Goal: Task Accomplishment & Management: Manage account settings

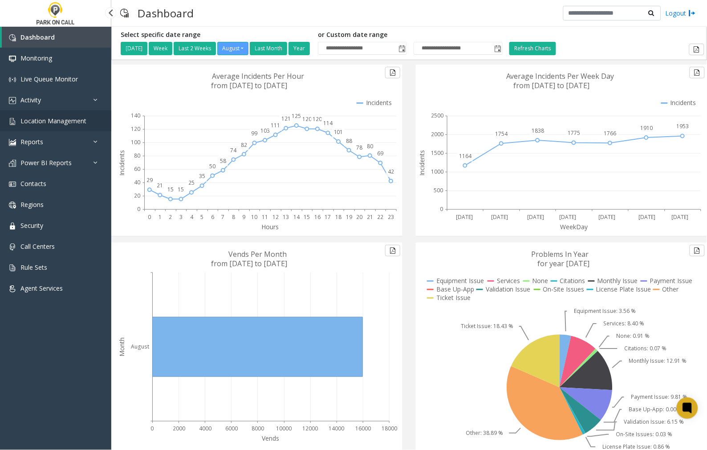
click at [27, 123] on span "Location Management" at bounding box center [53, 121] width 66 height 8
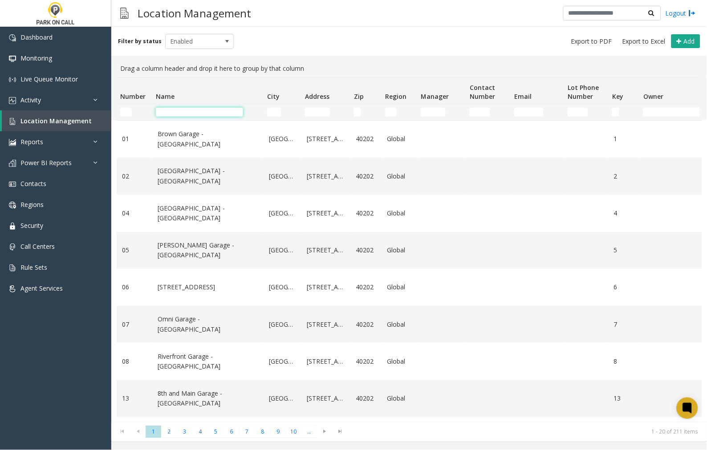
click at [190, 113] on input "Name Filter" at bounding box center [199, 112] width 87 height 9
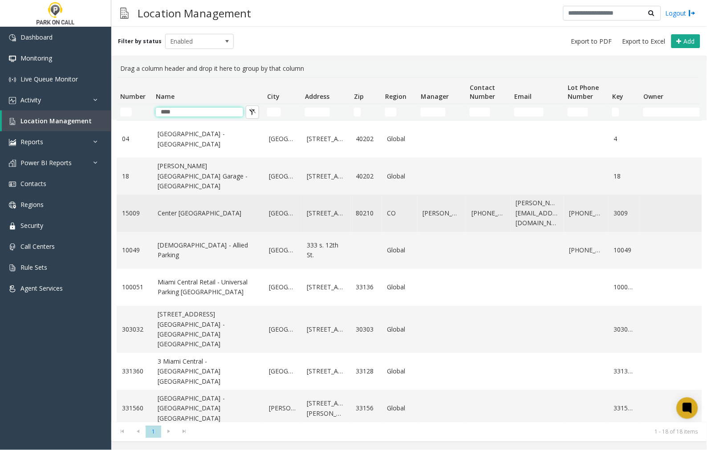
type input "****"
click at [197, 218] on link "Center [GEOGRAPHIC_DATA]" at bounding box center [208, 213] width 101 height 10
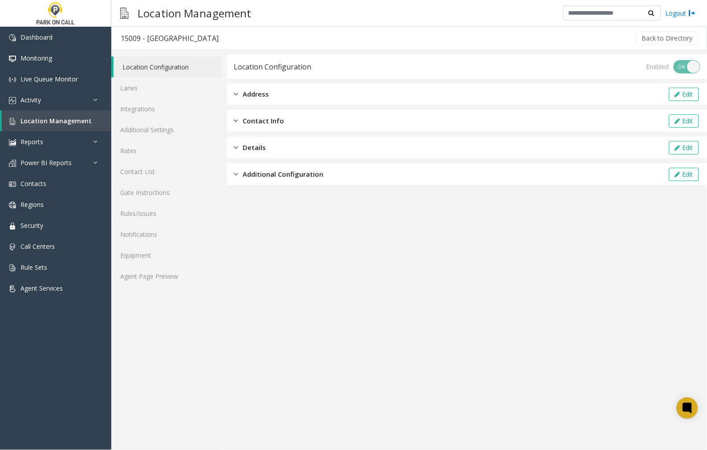
drag, startPoint x: 648, startPoint y: 397, endPoint x: 631, endPoint y: 385, distance: 21.1
click at [648, 397] on app-location-configuration "Location Configuration Enabled ON OFF Address Edit Contact Info Edit Details Ed…" at bounding box center [467, 252] width 480 height 396
click at [142, 130] on link "Additional Settings" at bounding box center [166, 129] width 111 height 21
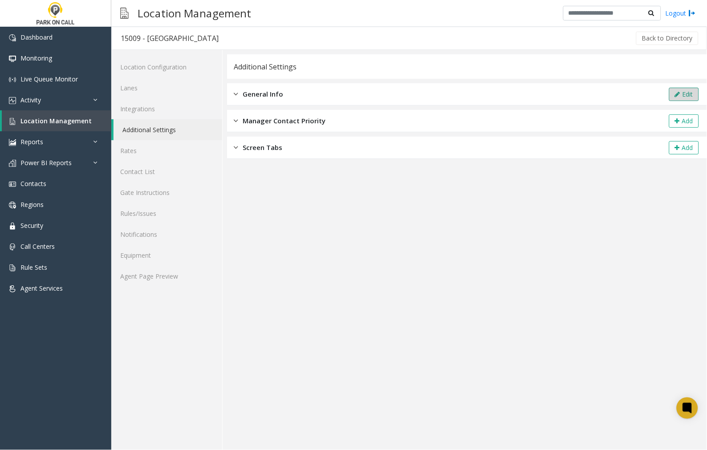
click at [680, 95] on icon at bounding box center [677, 94] width 5 height 6
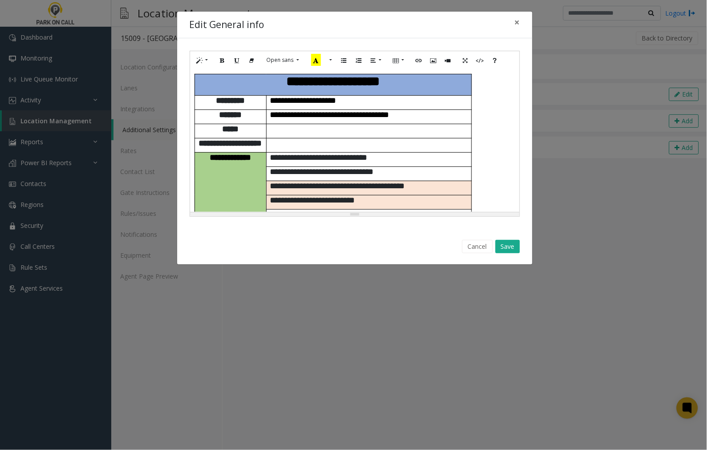
click at [497, 91] on div "**********" at bounding box center [354, 140] width 329 height 142
paste div
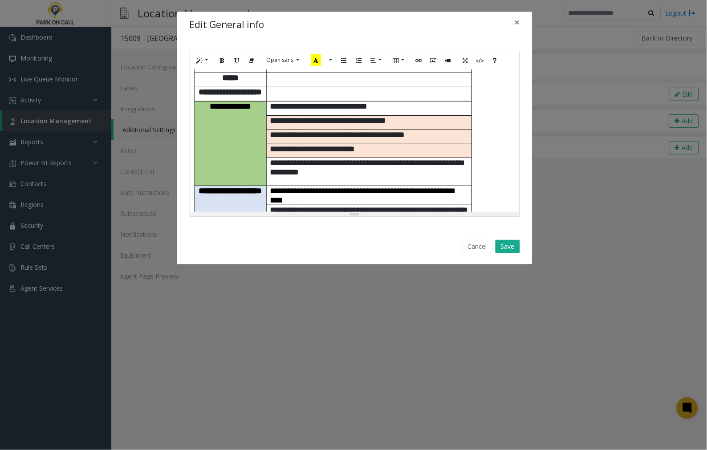
scroll to position [388, 0]
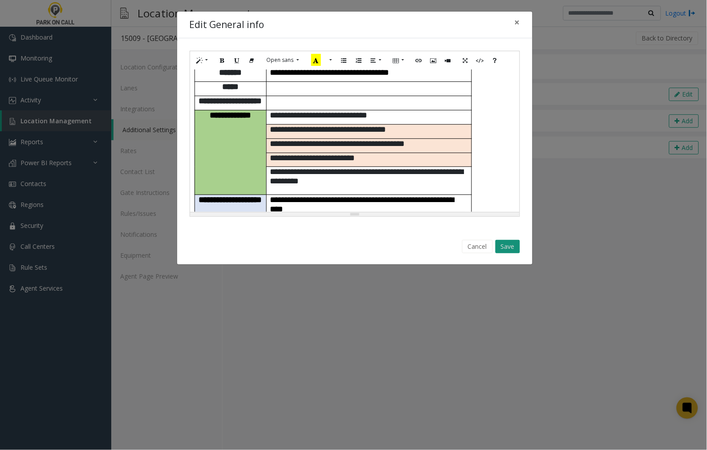
click at [505, 246] on button "Save" at bounding box center [507, 246] width 24 height 13
